Goal: Task Accomplishment & Management: Manage account settings

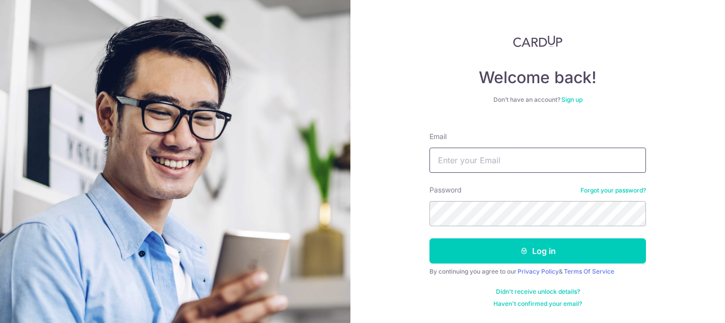
click at [532, 166] on input "Email" at bounding box center [538, 160] width 217 height 25
type input "pinotage07@gmail.com"
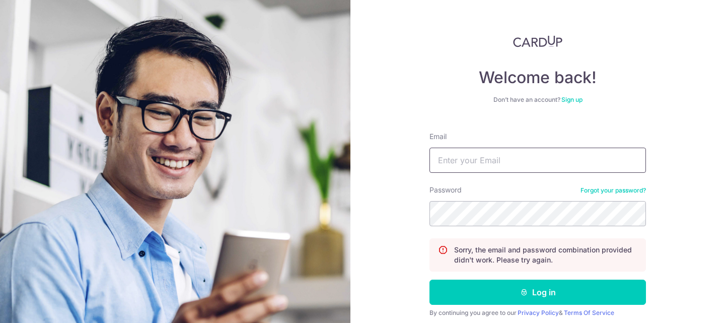
click at [515, 165] on input "Email" at bounding box center [538, 160] width 217 height 25
type input "[EMAIL_ADDRESS][DOMAIN_NAME]"
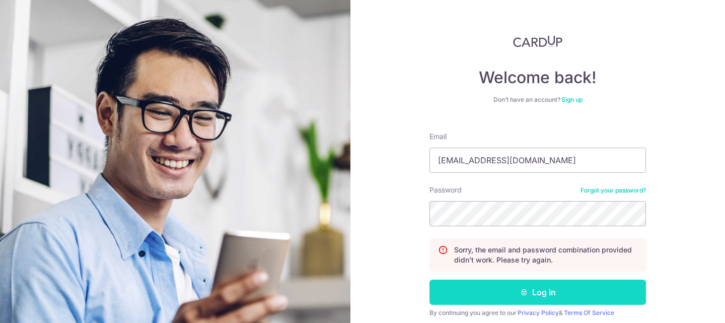
click at [544, 294] on button "Log in" at bounding box center [538, 292] width 217 height 25
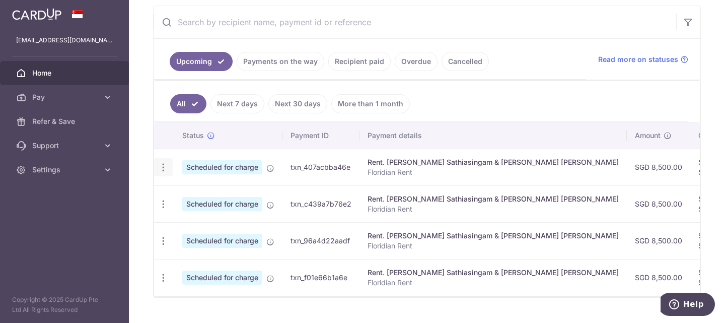
click at [158, 169] on icon "button" at bounding box center [163, 167] width 11 height 11
click at [200, 195] on span "Update payment" at bounding box center [217, 195] width 69 height 12
radio input "true"
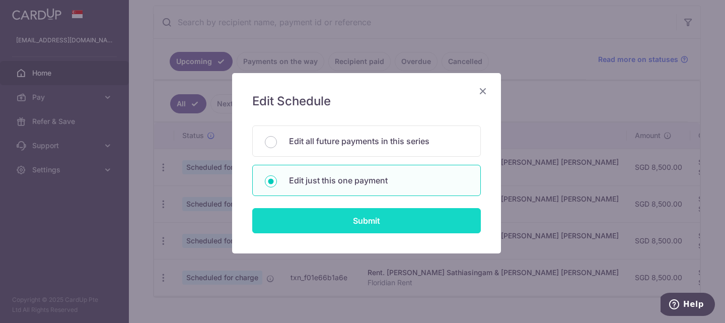
click at [369, 225] on input "Submit" at bounding box center [366, 220] width 229 height 25
radio input "true"
type input "8,500.00"
type input "18/10/2025"
type input "Floridian Rent"
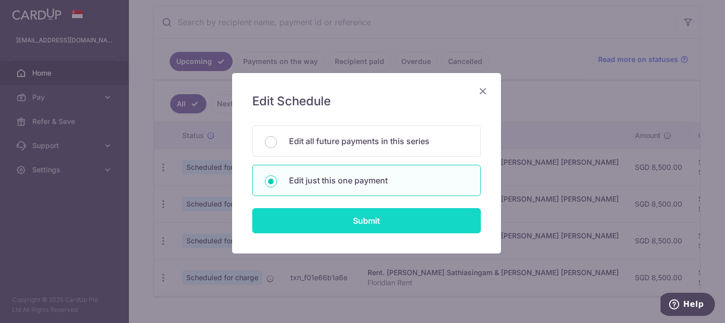
type input "SAVERENT179"
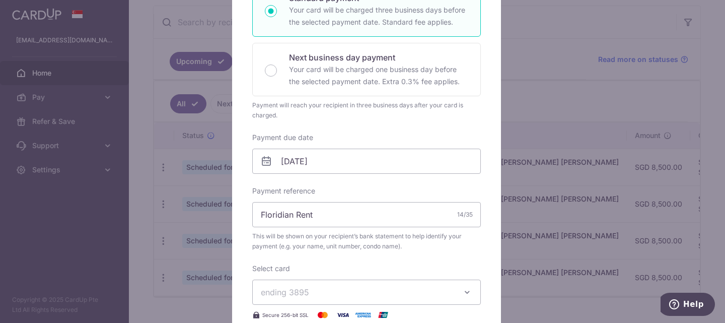
scroll to position [196, 0]
click at [355, 158] on input "18/10/2025" at bounding box center [366, 160] width 229 height 25
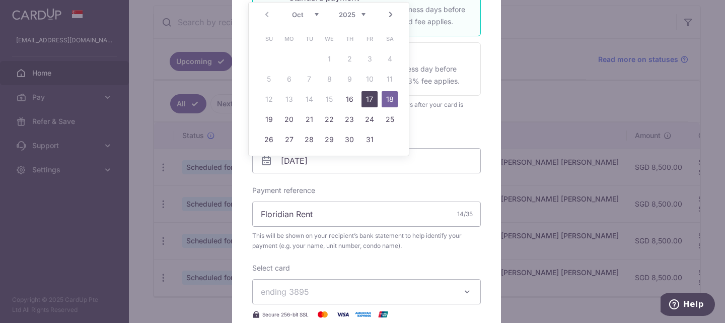
click at [368, 97] on link "17" at bounding box center [370, 99] width 16 height 16
type input "17/10/2025"
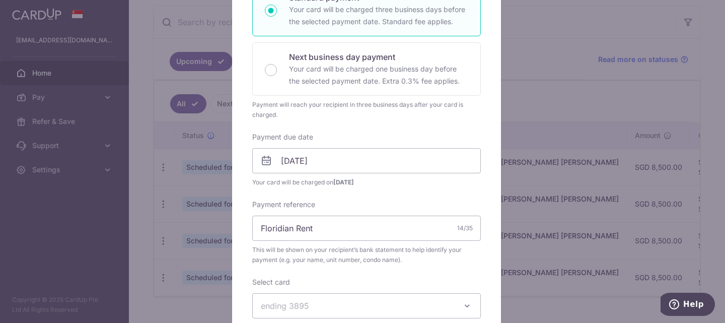
scroll to position [508, 0]
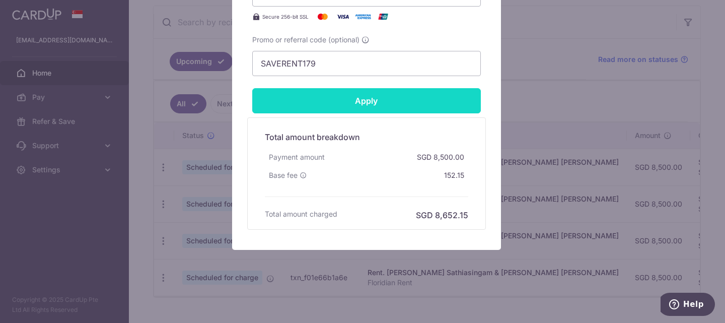
click at [357, 98] on input "Apply" at bounding box center [366, 100] width 229 height 25
type input "Successfully Applied"
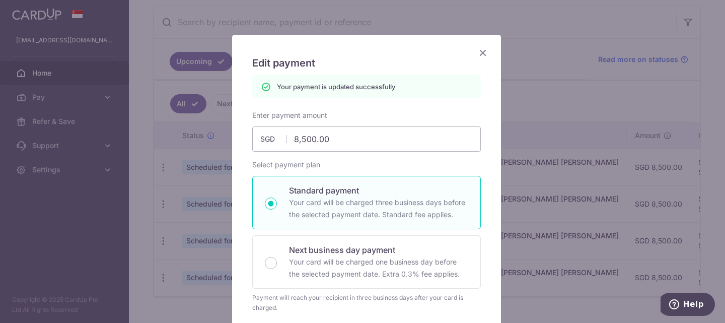
scroll to position [5, 0]
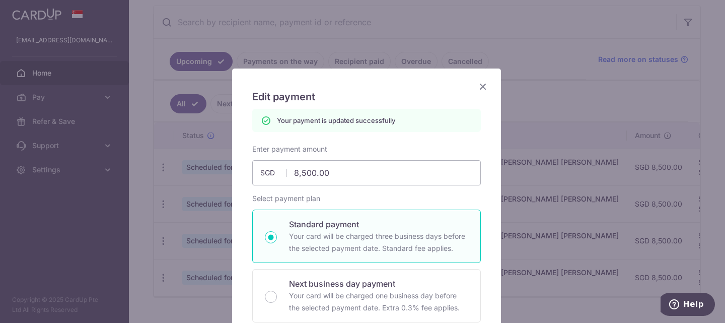
click at [481, 82] on icon "Close" at bounding box center [483, 86] width 12 height 13
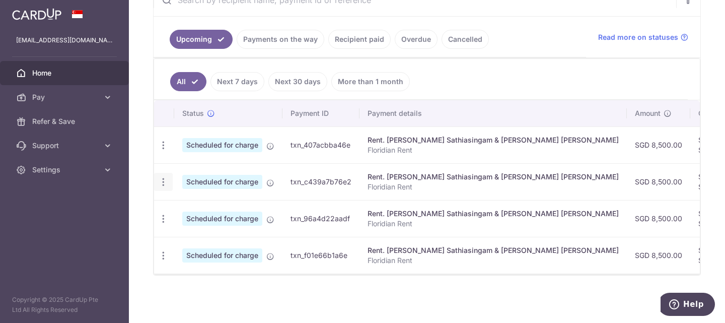
click at [163, 177] on icon "button" at bounding box center [163, 182] width 11 height 11
click at [215, 204] on span "Update payment" at bounding box center [217, 210] width 69 height 12
radio input "true"
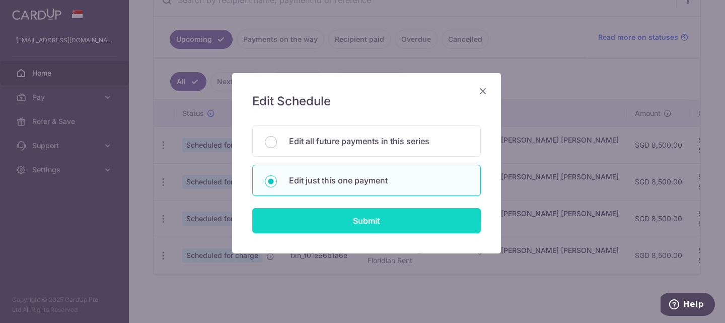
click at [367, 224] on input "Submit" at bounding box center [366, 220] width 229 height 25
radio input "true"
type input "8,500.00"
type input "18/11/2025"
type input "Floridian Rent"
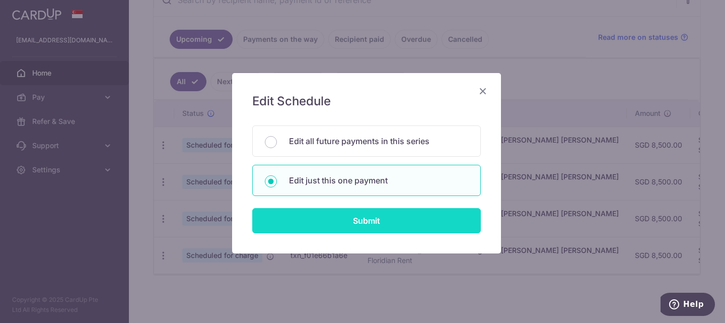
type input "SAVERENT179"
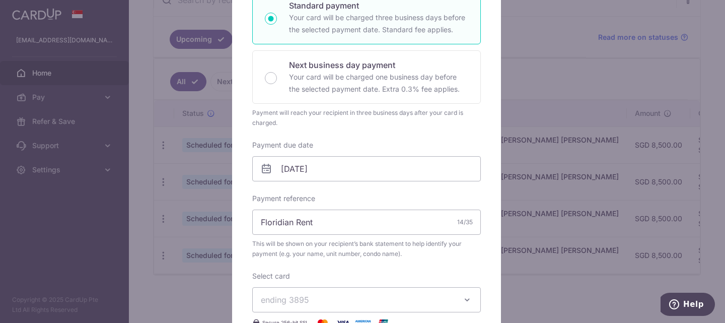
scroll to position [195, 0]
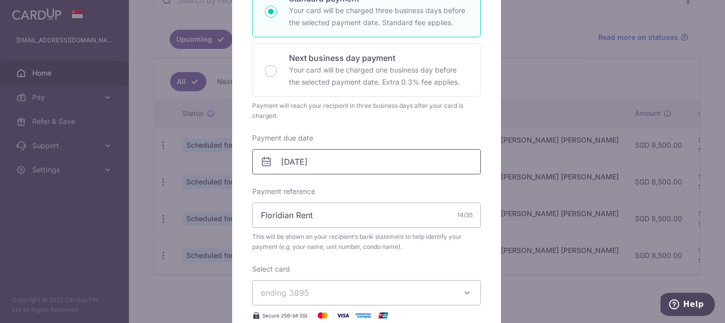
click at [332, 163] on body "pinotage07@gmail.com Home Pay Payments Recipients Cards Refer & Save Support FA…" at bounding box center [362, 161] width 725 height 323
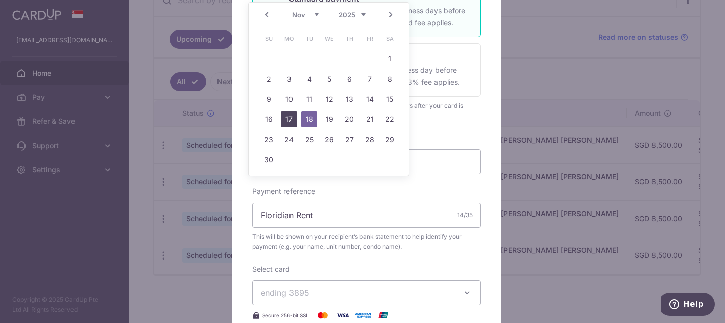
click at [286, 116] on link "17" at bounding box center [289, 119] width 16 height 16
type input "17/11/2025"
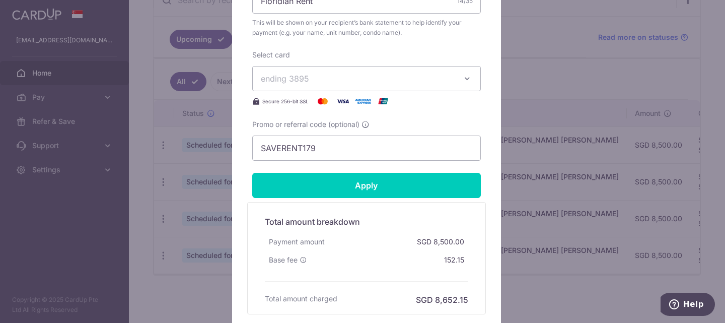
scroll to position [452, 0]
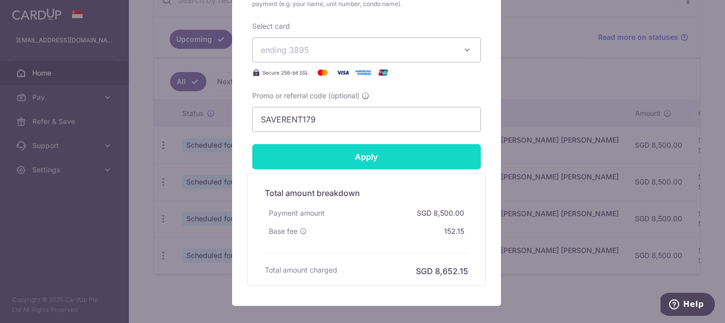
click at [362, 156] on input "Apply" at bounding box center [366, 156] width 229 height 25
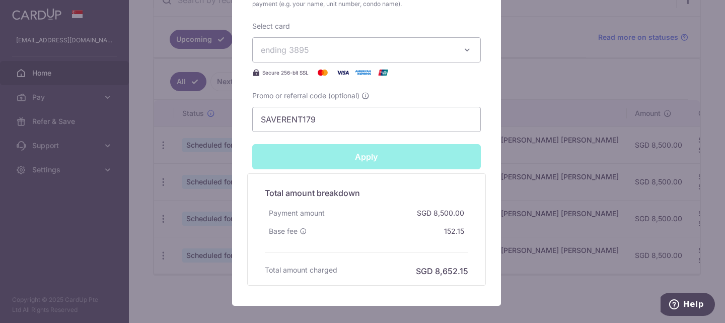
type input "Successfully Applied"
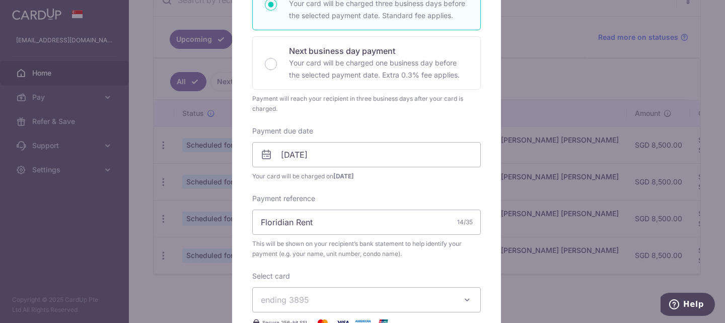
scroll to position [0, 0]
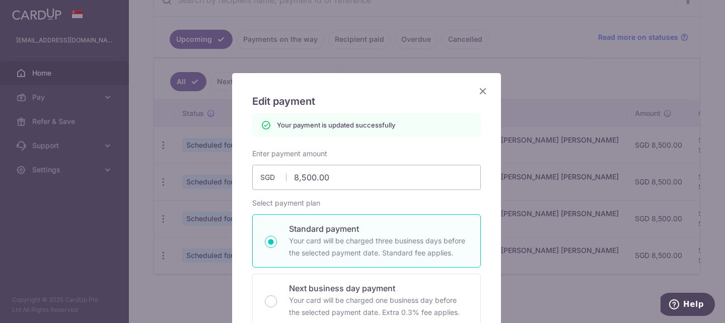
click at [477, 88] on icon "Close" at bounding box center [483, 91] width 12 height 13
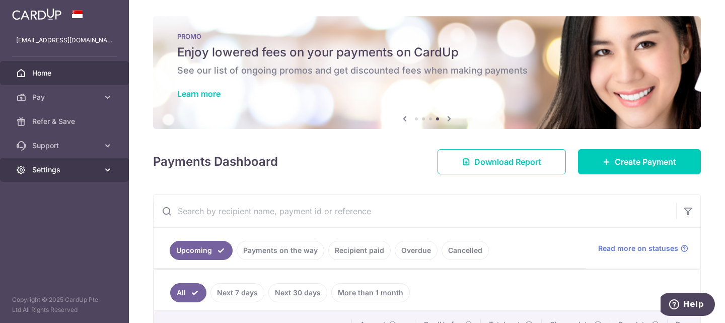
click at [100, 168] on link "Settings" at bounding box center [64, 170] width 129 height 24
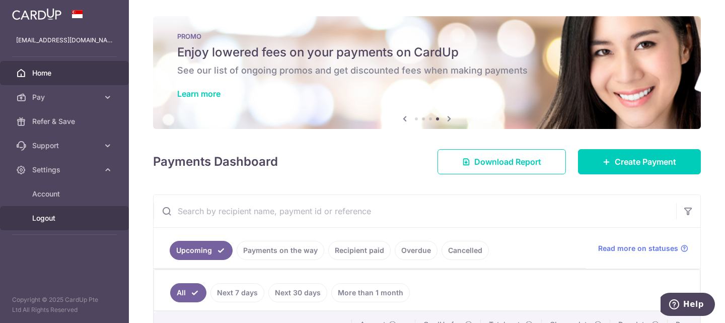
click at [49, 221] on span "Logout" at bounding box center [65, 218] width 67 height 10
